Goal: Find specific page/section: Find specific page/section

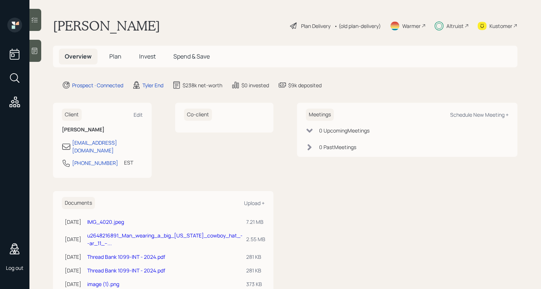
click at [37, 19] on icon at bounding box center [34, 19] width 7 height 7
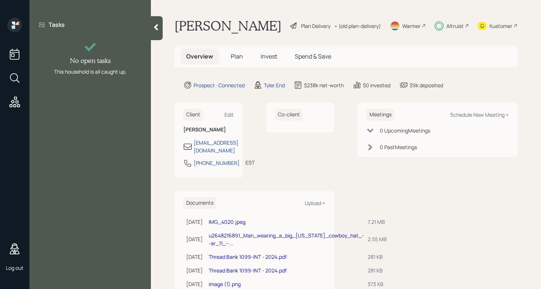
click at [156, 33] on div at bounding box center [157, 28] width 12 height 24
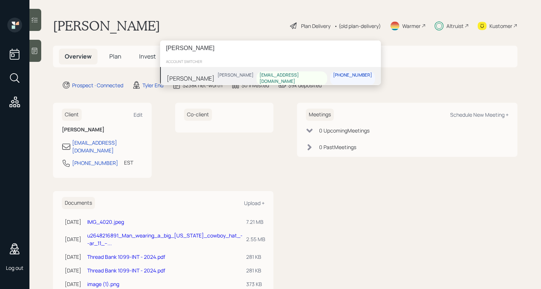
type input "[PERSON_NAME]"
click at [230, 76] on div "[PERSON_NAME] [PERSON_NAME] [EMAIL_ADDRESS][DOMAIN_NAME] [PHONE_NUMBER]" at bounding box center [270, 78] width 221 height 23
